Goal: Contribute content

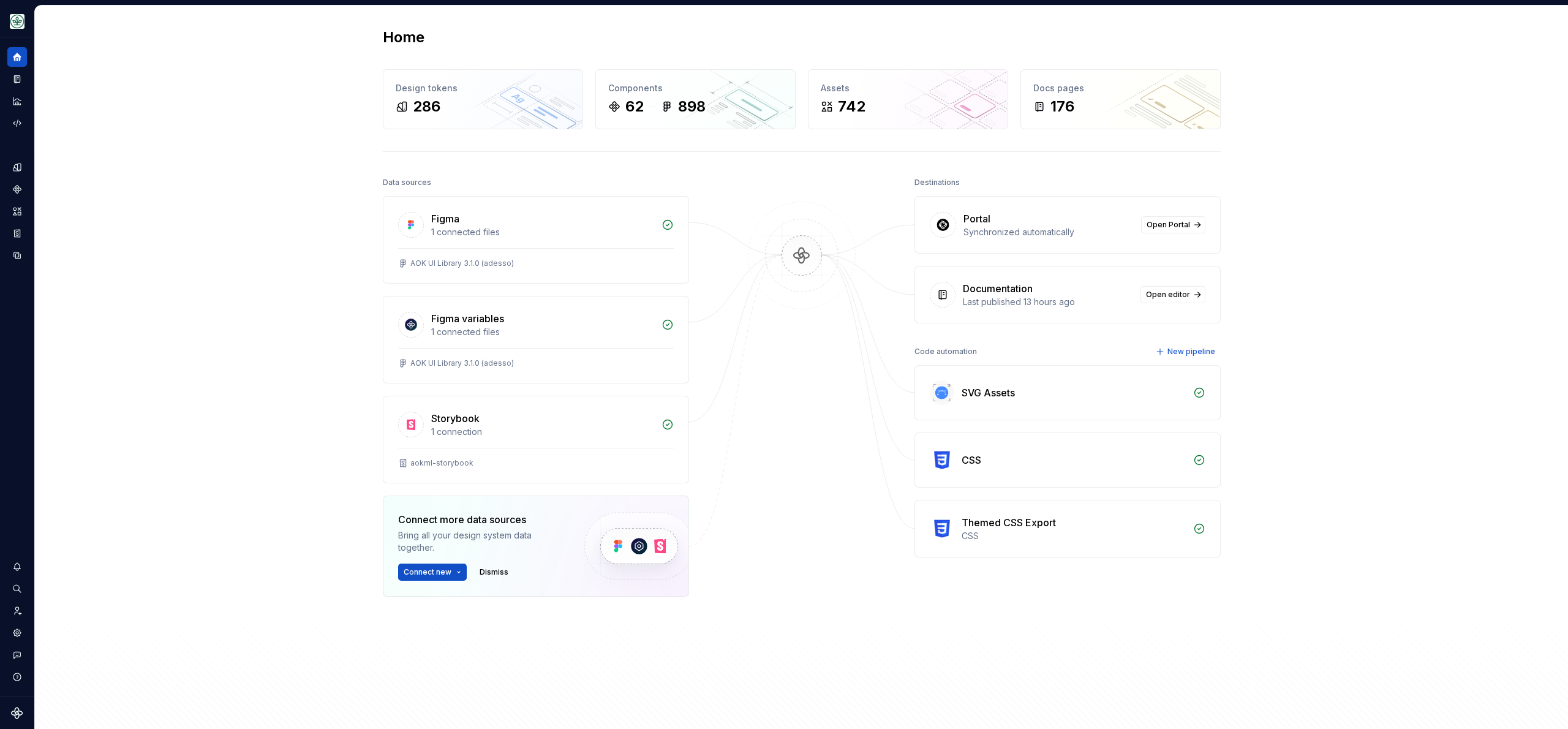
click at [168, 196] on div "Home Design tokens 286 Components 62 898 Assets 742 Docs pages 176 Data sources…" at bounding box center [801, 367] width 1533 height 724
click at [24, 80] on div "Documentation" at bounding box center [17, 79] width 20 height 20
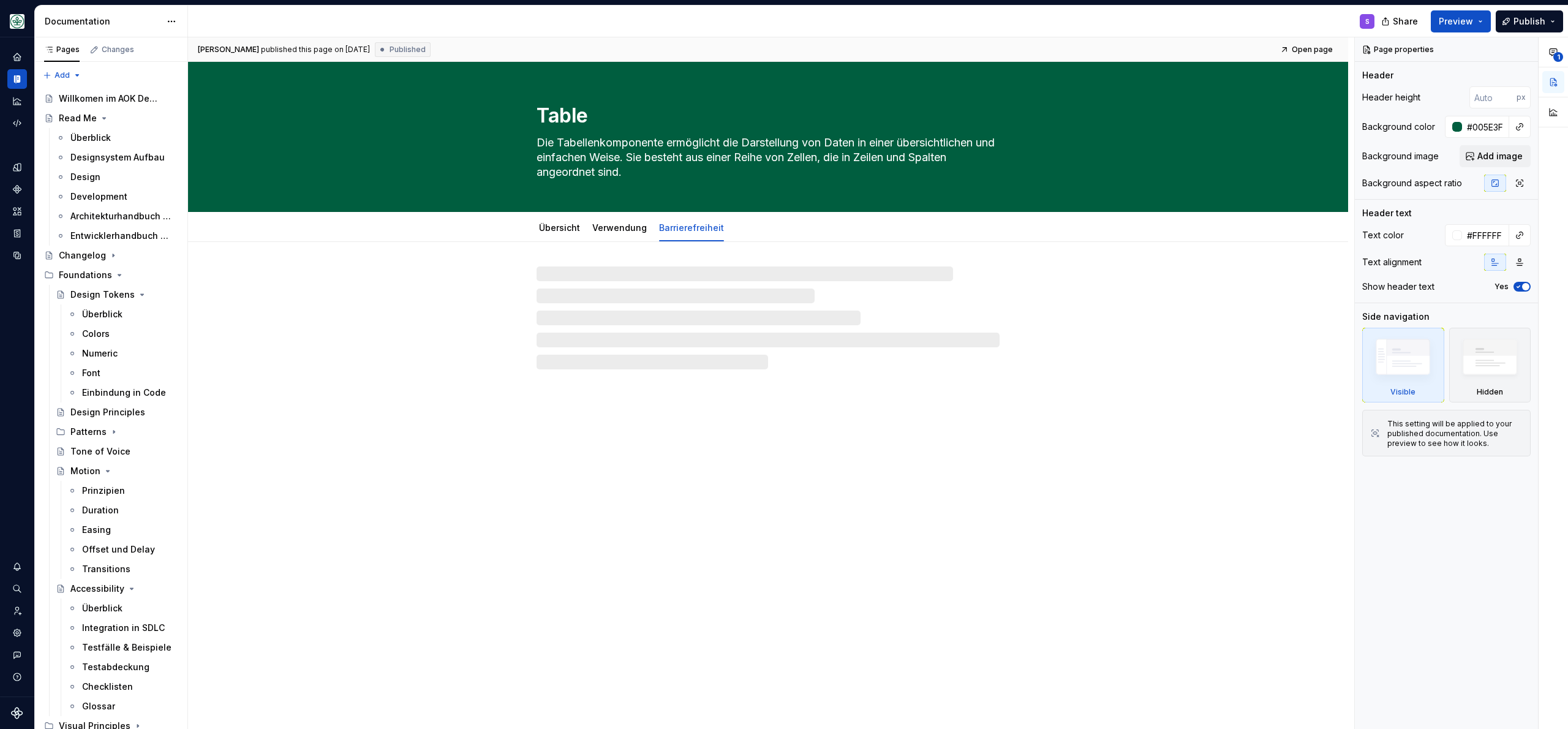
click at [267, 7] on div "S" at bounding box center [786, 21] width 1196 height 32
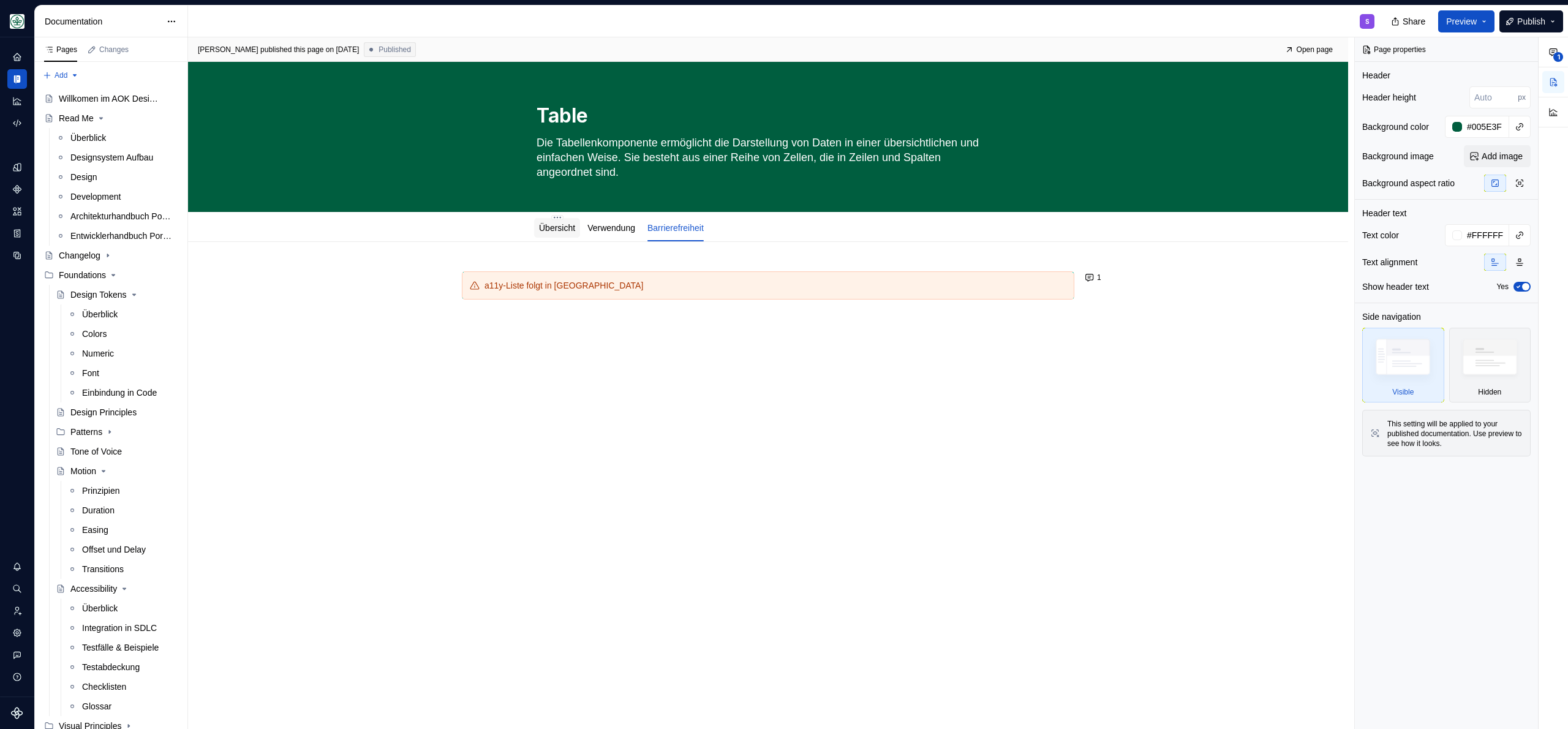
click at [558, 233] on div "Übersicht" at bounding box center [557, 228] width 36 height 12
click at [1554, 21] on button "Publish" at bounding box center [1531, 21] width 64 height 22
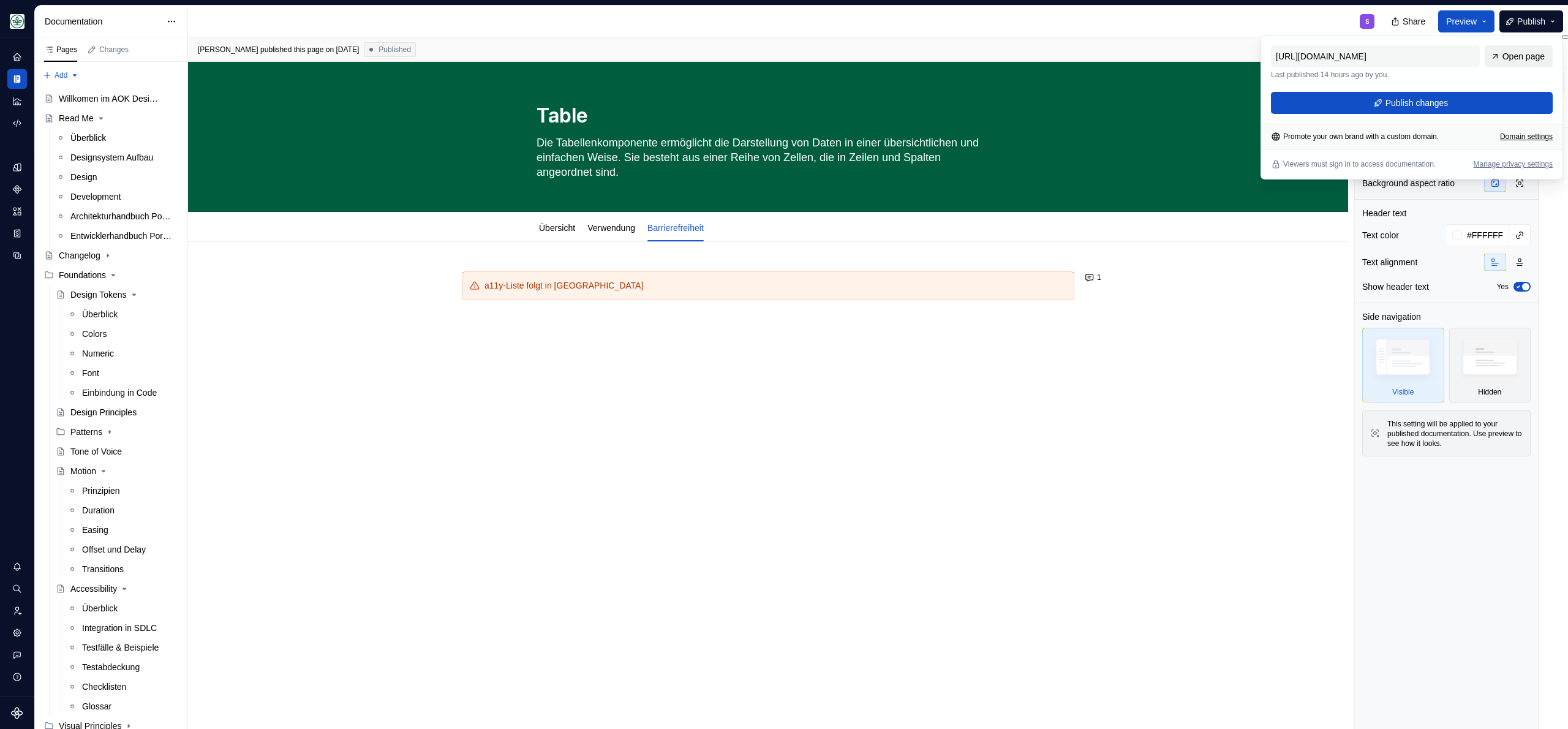
click at [1532, 55] on span "Open page" at bounding box center [1524, 57] width 42 height 12
click at [559, 230] on link "Übersicht" at bounding box center [557, 228] width 36 height 10
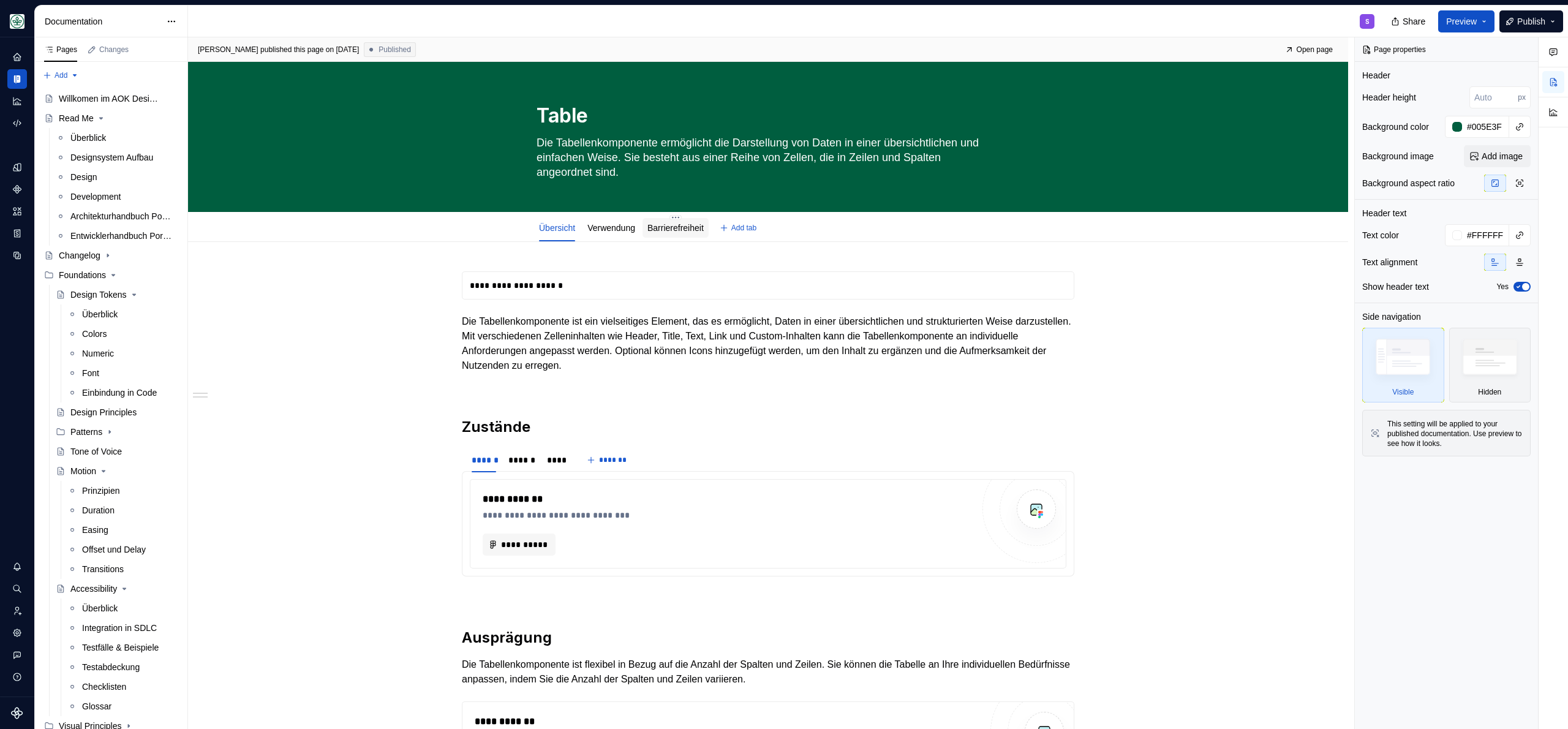
click at [699, 233] on div "Barrierefreiheit" at bounding box center [676, 228] width 57 height 12
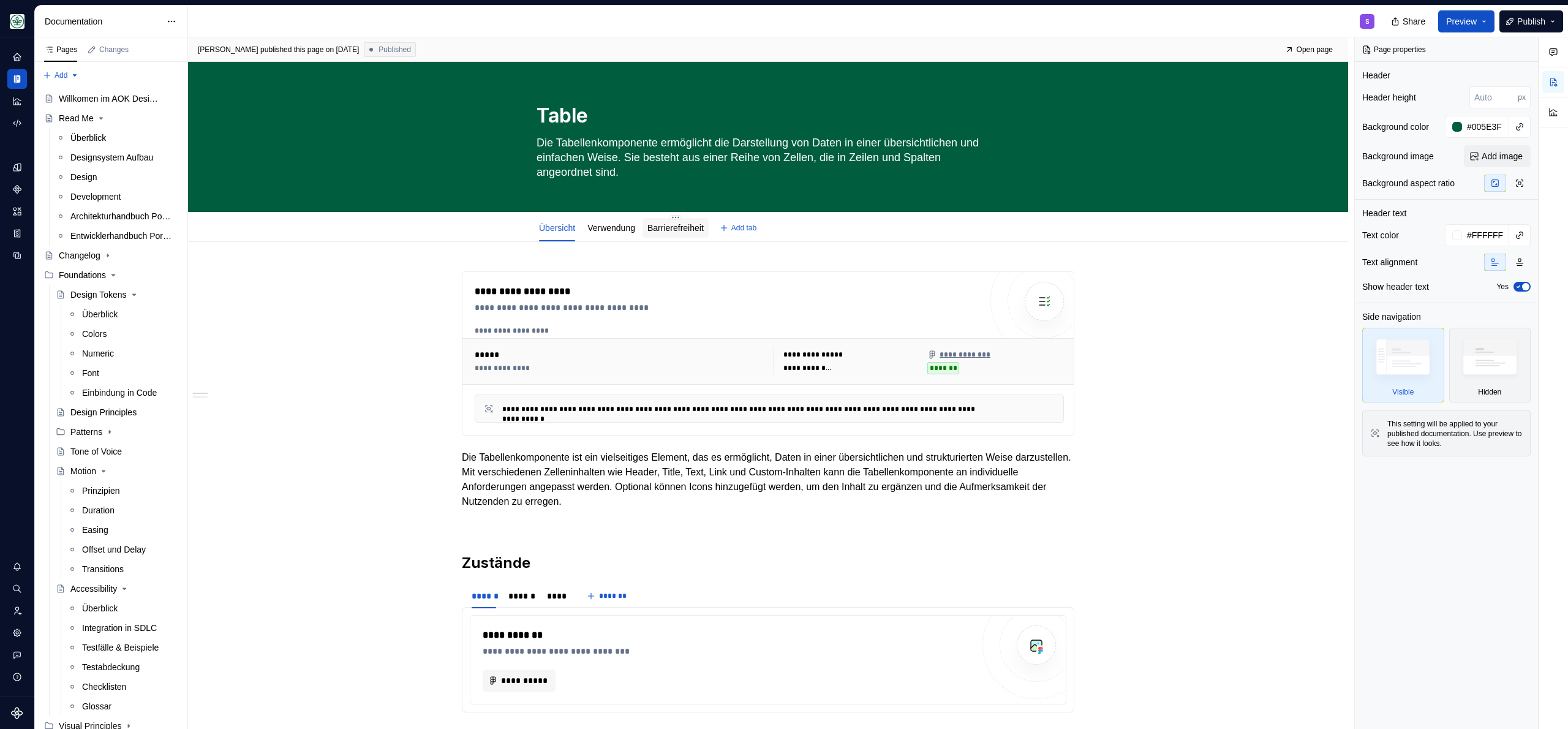
click at [704, 229] on link "Barrierefreiheit" at bounding box center [676, 228] width 57 height 10
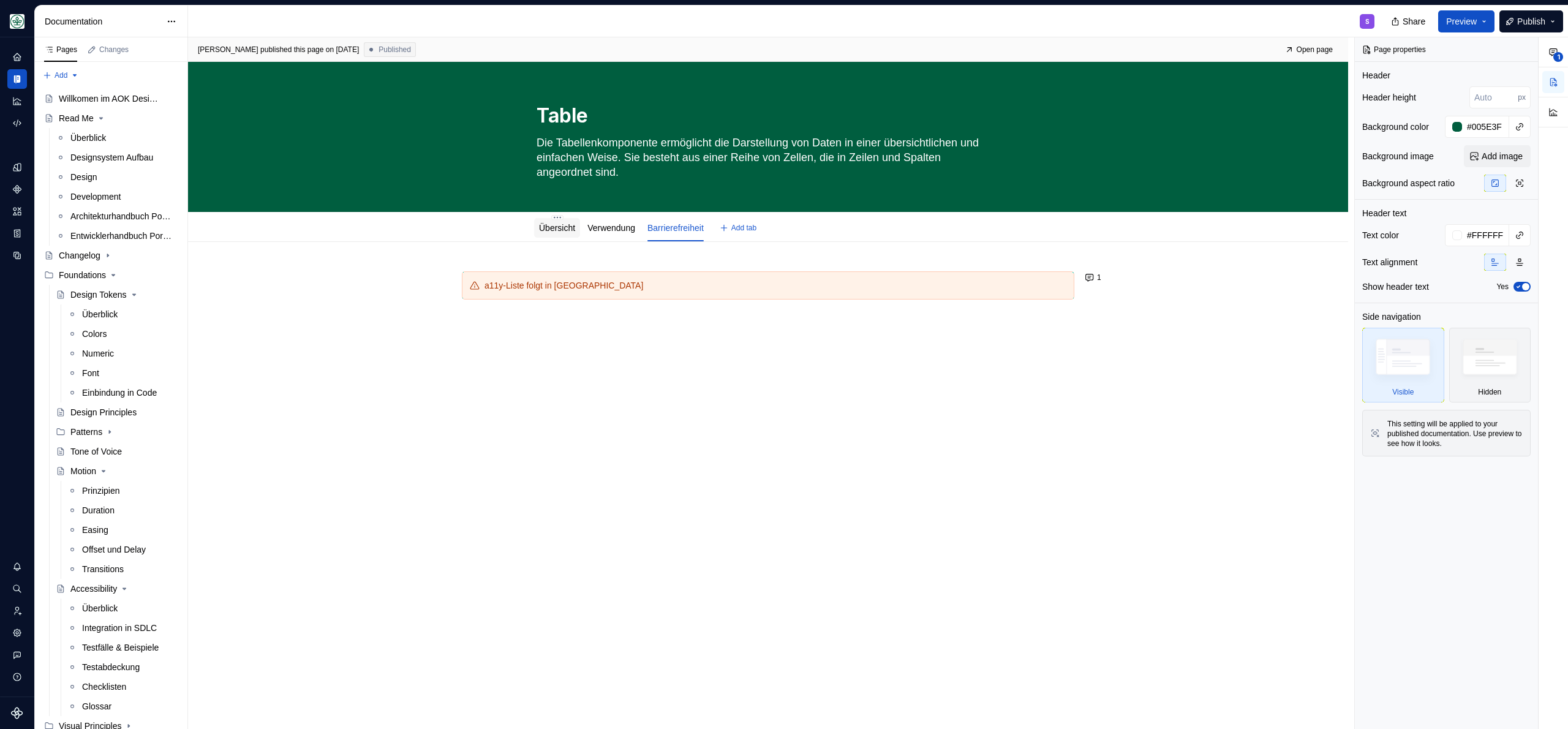
click at [560, 228] on link "Übersicht" at bounding box center [557, 228] width 36 height 10
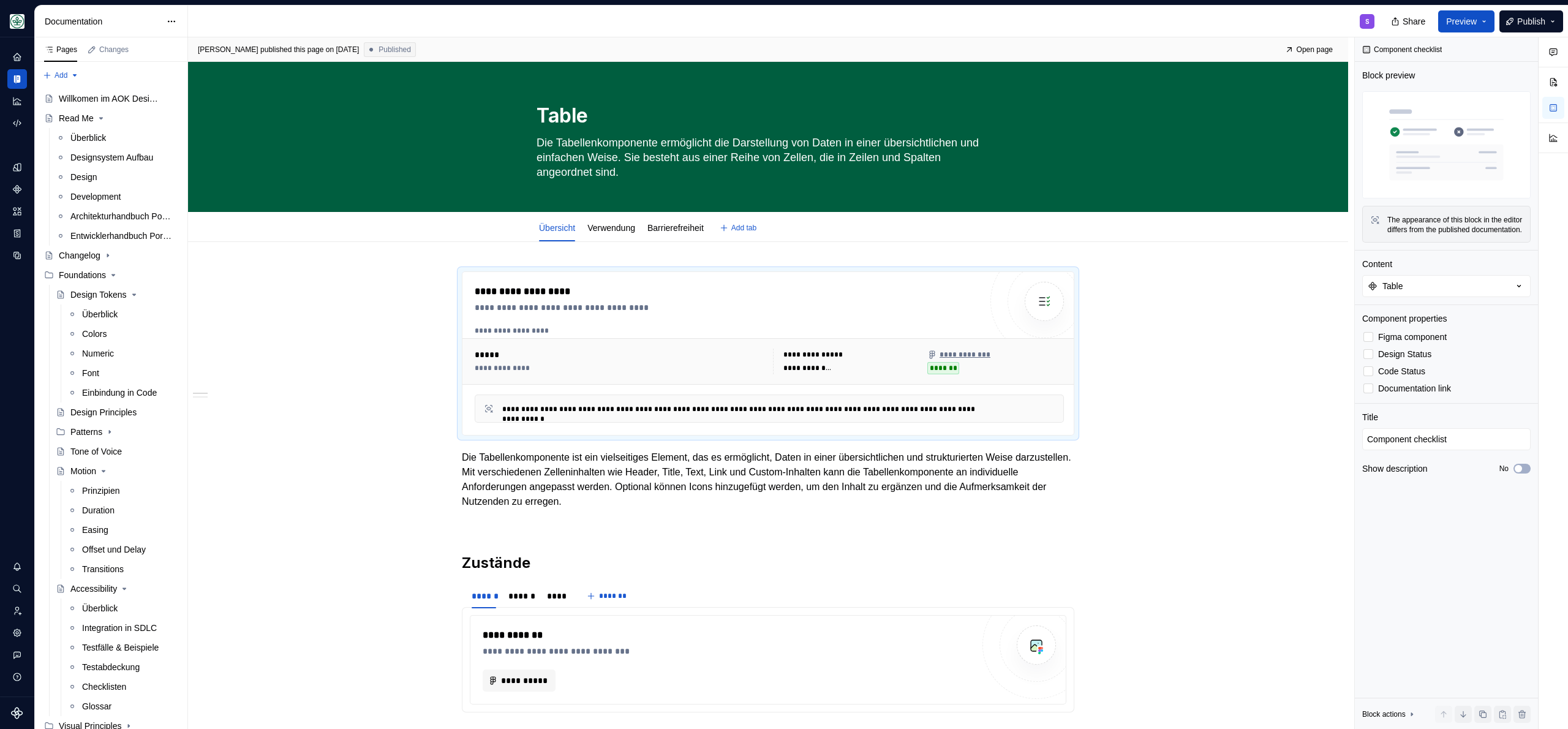
click at [502, 234] on div "Übersicht Verwendung Barrierefreiheit Add tab" at bounding box center [768, 227] width 1062 height 27
type textarea "*"
